Goal: Information Seeking & Learning: Learn about a topic

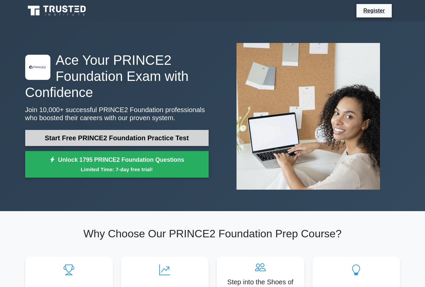
click at [109, 136] on link "Start Free PRINCE2 Foundation Practice Test" at bounding box center [117, 138] width 184 height 16
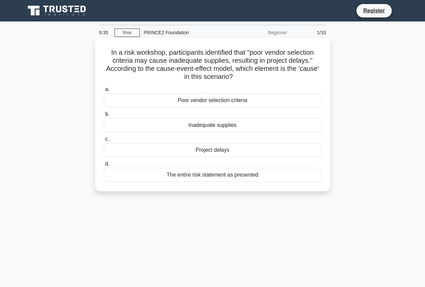
click at [203, 101] on div "Poor vendor selection criteria" at bounding box center [213, 100] width 218 height 14
click at [104, 92] on input "a. Poor vendor selection criteria" at bounding box center [104, 89] width 0 height 4
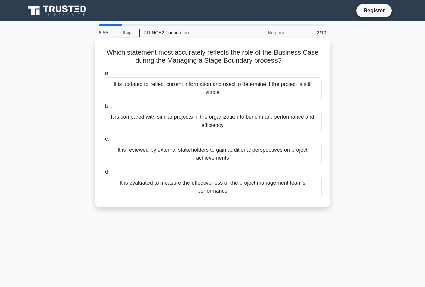
click at [146, 91] on div "It is updated to reflect current information and used to determine if the proje…" at bounding box center [213, 88] width 218 height 22
click at [104, 76] on input "a. It is updated to reflect current information and used to determine if the pr…" at bounding box center [104, 73] width 0 height 4
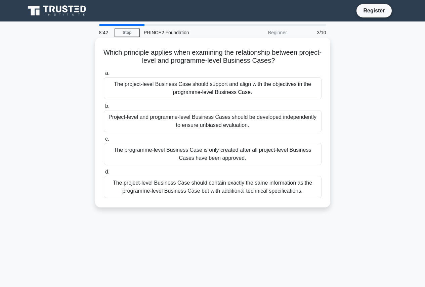
click at [167, 91] on div "The project-level Business Case should support and align with the objectives in…" at bounding box center [213, 88] width 218 height 22
click at [104, 76] on input "a. The project-level Business Case should support and align with the objectives…" at bounding box center [104, 73] width 0 height 4
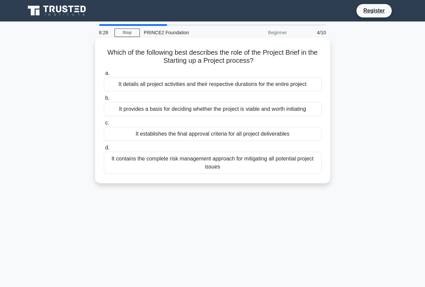
click at [258, 110] on div "It provides a basis for deciding whether the project is viable and worth initia…" at bounding box center [213, 109] width 218 height 14
click at [104, 100] on input "b. It provides a basis for deciding whether the project is viable and worth ini…" at bounding box center [104, 98] width 0 height 4
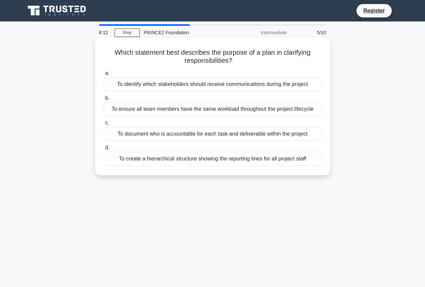
click at [194, 162] on div "To create a hierarchical structure showing the reporting lines for all project …" at bounding box center [213, 159] width 218 height 14
click at [104, 150] on input "d. To create a hierarchical structure showing the reporting lines for all proje…" at bounding box center [104, 148] width 0 height 4
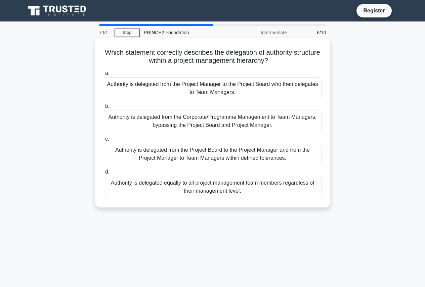
click at [297, 156] on div "Authority is delegated from the Project Board to the Project Manager and from t…" at bounding box center [213, 154] width 218 height 22
click at [104, 142] on input "c. Authority is delegated from the Project Board to the Project Manager and fro…" at bounding box center [104, 139] width 0 height 4
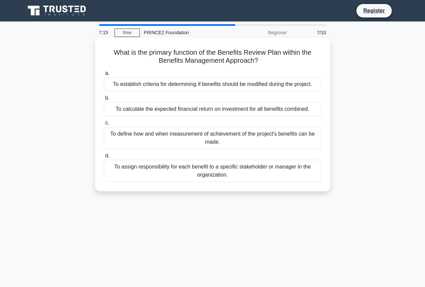
click at [145, 139] on div "To define how and when measurement of achievement of the project's benefits can…" at bounding box center [213, 138] width 218 height 22
click at [104, 125] on input "c. To define how and when measurement of achievement of the project's benefits …" at bounding box center [104, 123] width 0 height 4
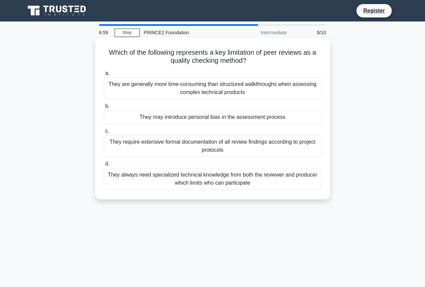
click at [141, 117] on div "They may introduce personal bias in the assessment process" at bounding box center [213, 117] width 218 height 14
click at [104, 109] on input "b. They may introduce personal bias in the assessment process" at bounding box center [104, 106] width 0 height 4
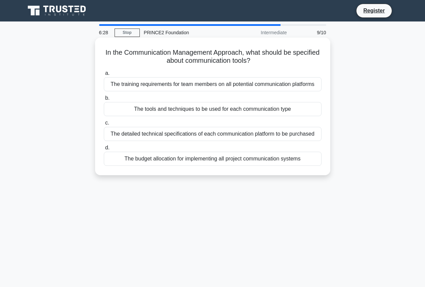
click at [142, 109] on div "The tools and techniques to be used for each communication type" at bounding box center [213, 109] width 218 height 14
click at [104, 100] on input "b. The tools and techniques to be used for each communication type" at bounding box center [104, 98] width 0 height 4
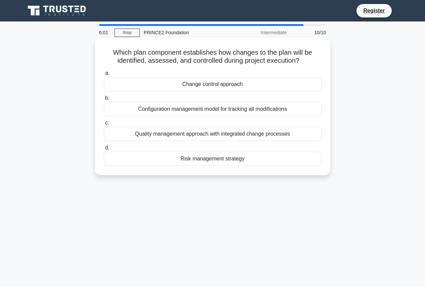
click at [208, 136] on div "Quality management approach with integrated change processes" at bounding box center [213, 134] width 218 height 14
click at [104, 125] on input "c. Quality management approach with integrated change processes" at bounding box center [104, 123] width 0 height 4
